Goal: Information Seeking & Learning: Learn about a topic

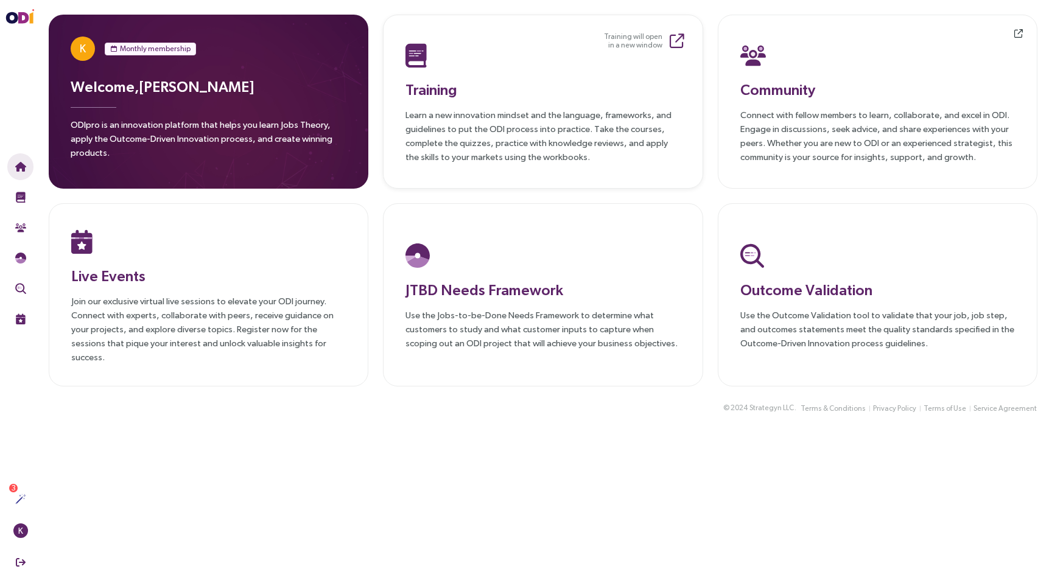
click at [573, 82] on h3 "Training" at bounding box center [543, 90] width 275 height 22
